Goal: Register for event/course

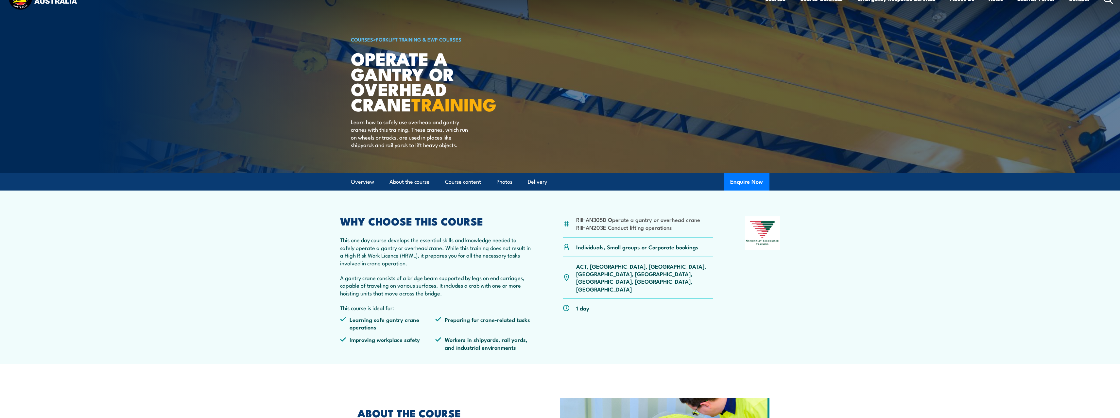
scroll to position [33, 0]
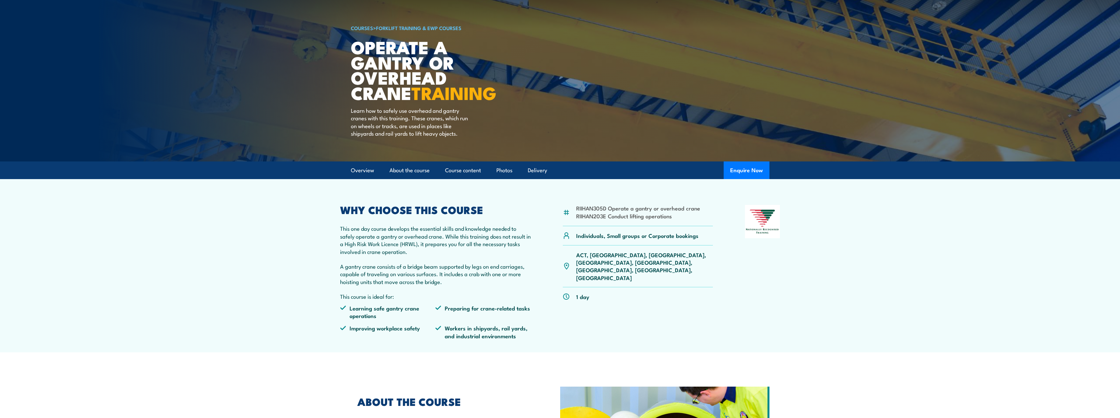
click at [667, 256] on p "ACT, NSW, NT, QLD, SA, TAS, VIC, WA" at bounding box center [644, 266] width 137 height 31
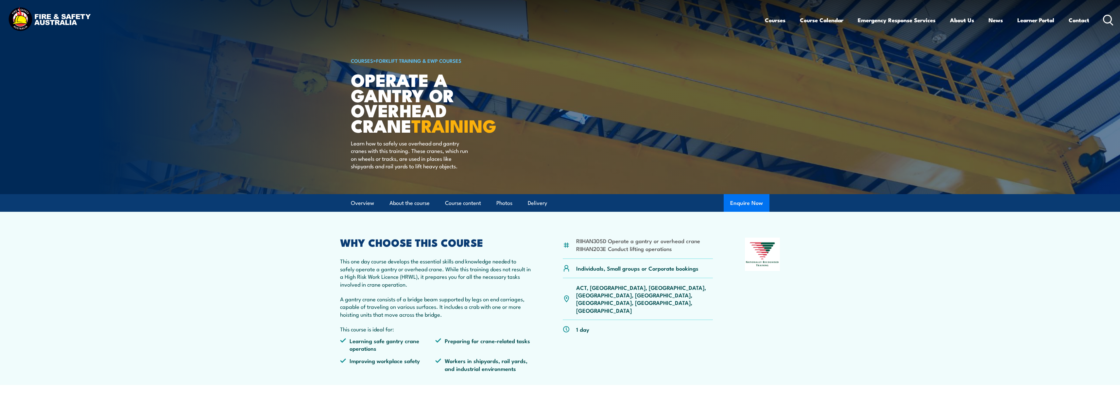
click at [745, 203] on button "Enquire Now" at bounding box center [746, 203] width 46 height 18
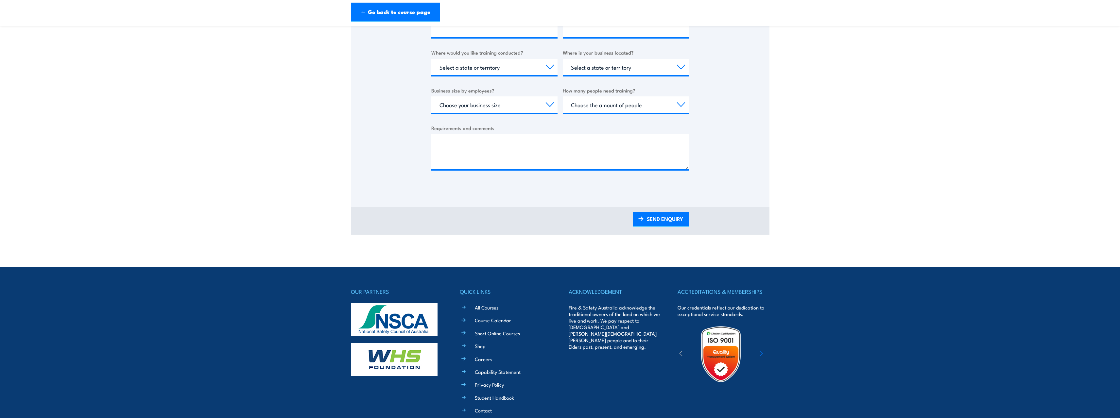
scroll to position [229, 0]
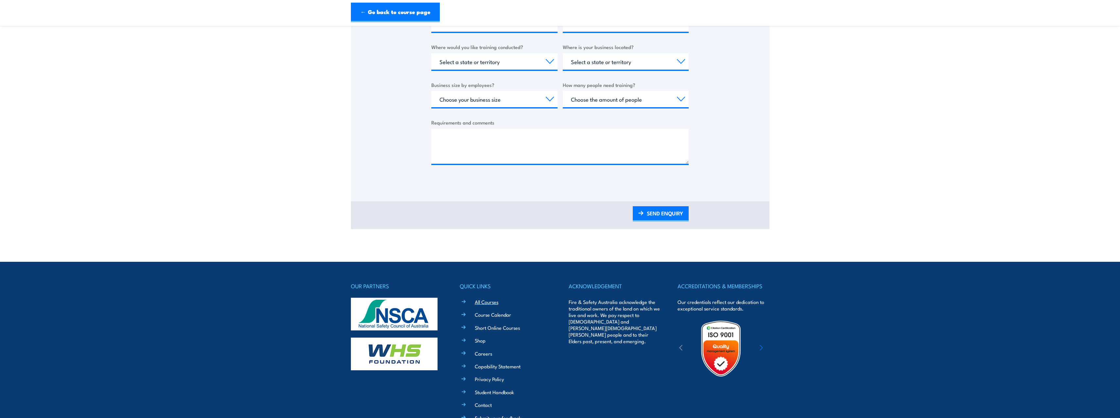
click at [495, 304] on link "All Courses" at bounding box center [487, 301] width 24 height 7
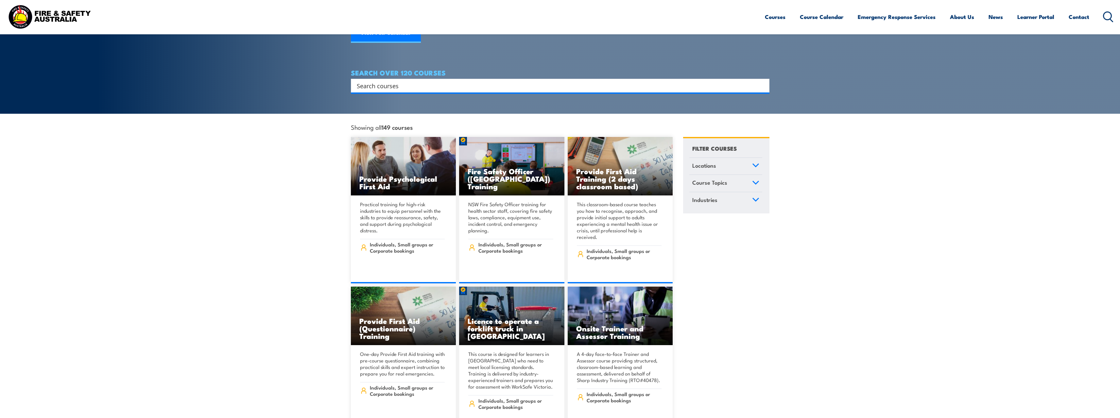
scroll to position [98, 0]
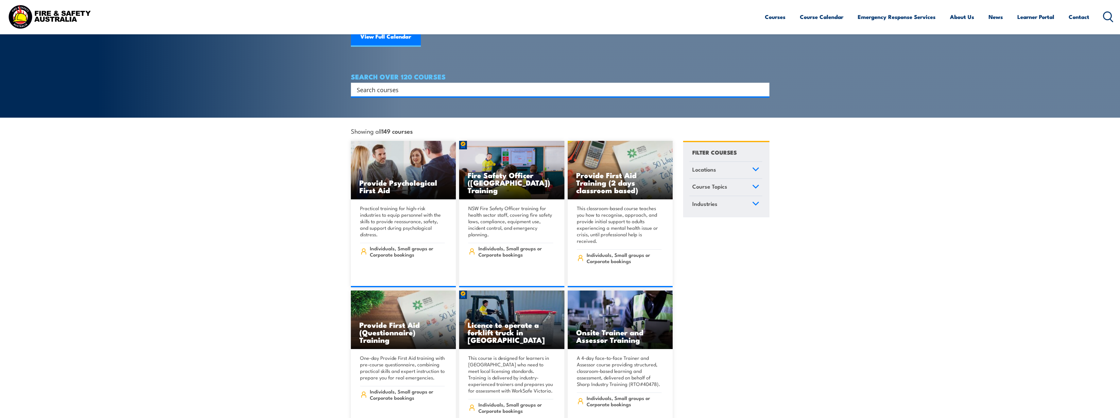
click at [446, 85] on input "Search input" at bounding box center [556, 90] width 398 height 10
type input "gantry"
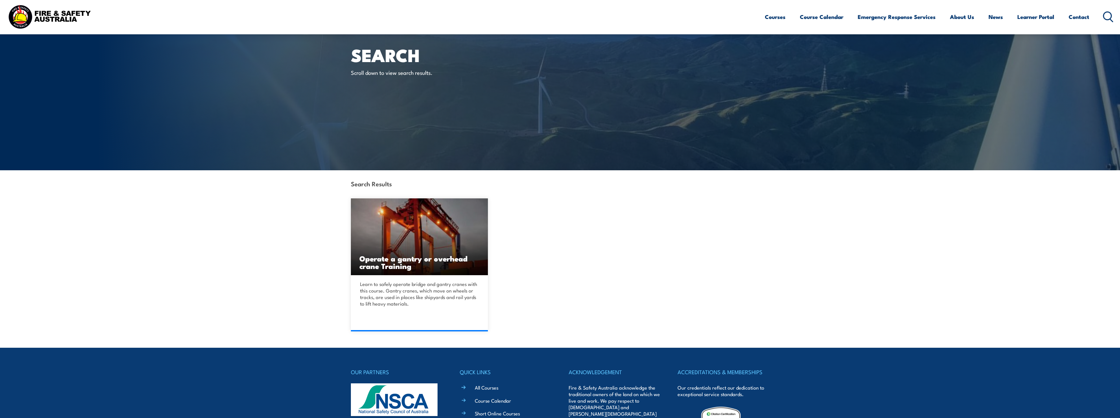
scroll to position [98, 0]
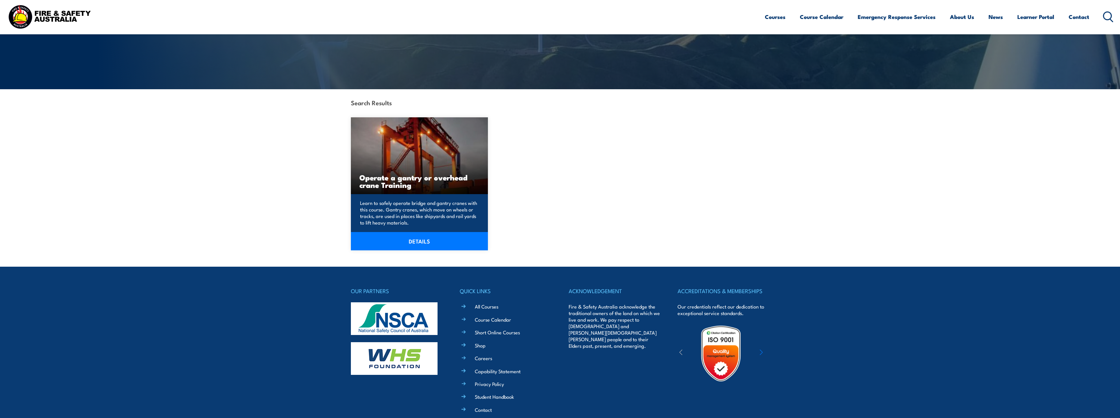
click at [444, 237] on link "DETAILS" at bounding box center [419, 241] width 137 height 18
